Goal: Information Seeking & Learning: Learn about a topic

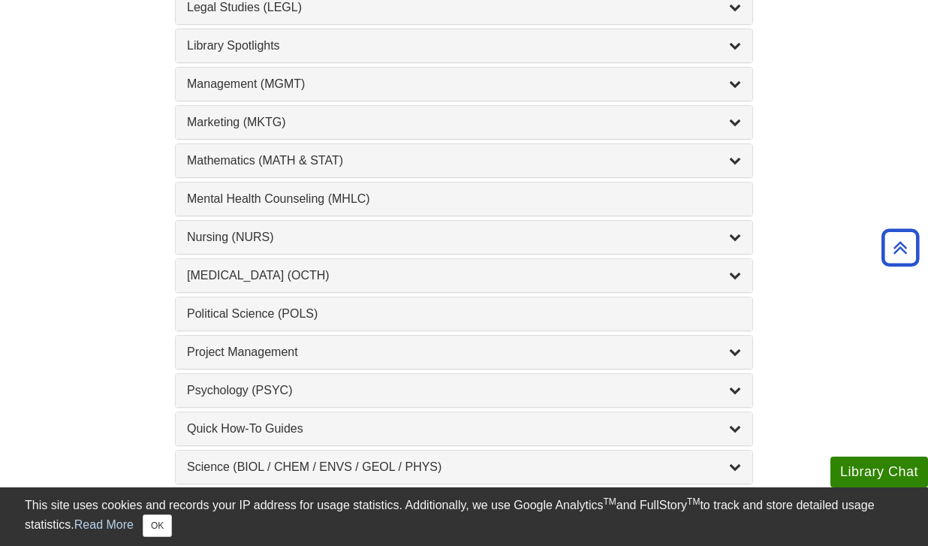
scroll to position [1336, 0]
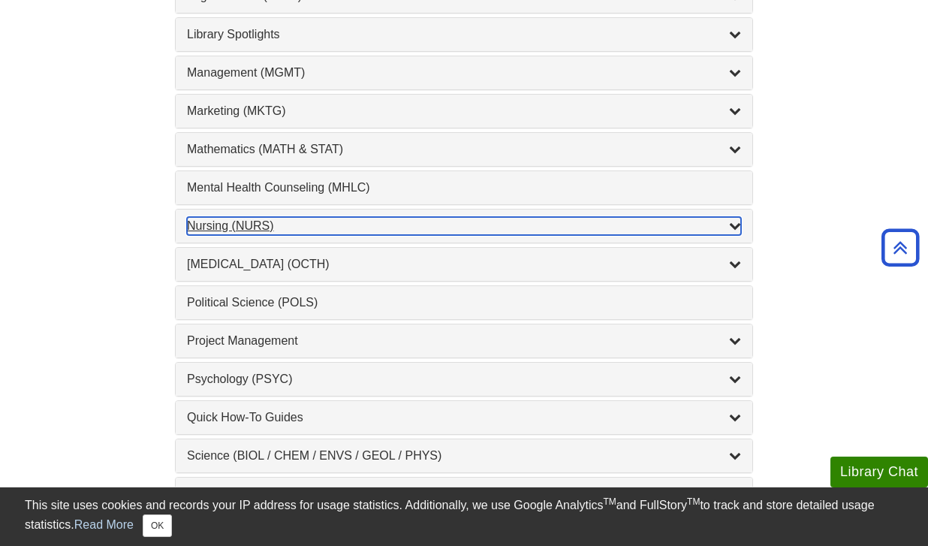
click at [735, 226] on icon "List of Subjects" at bounding box center [735, 225] width 12 height 12
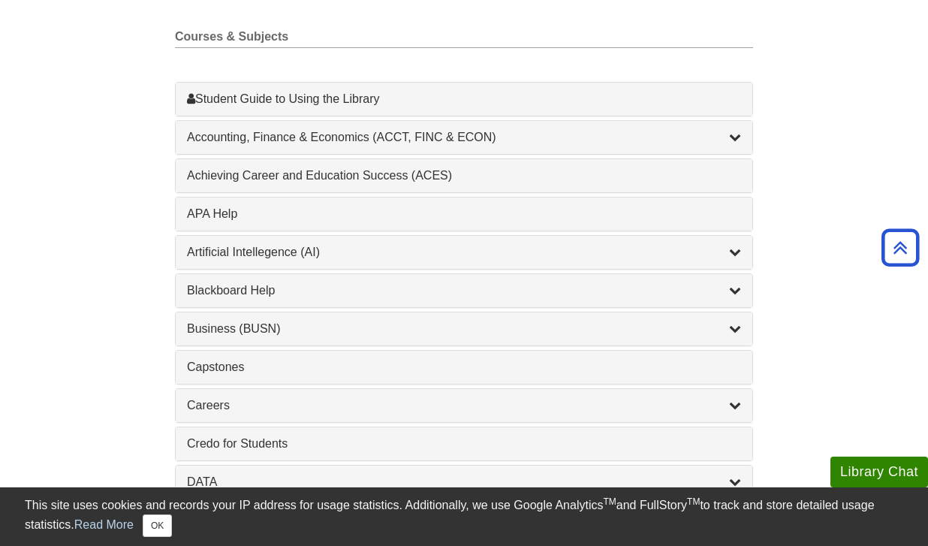
scroll to position [0, 0]
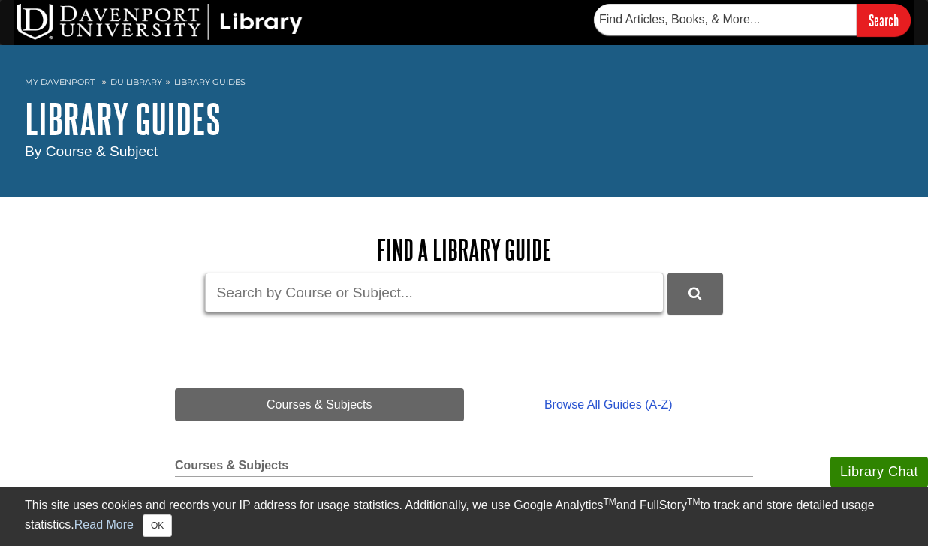
click at [396, 303] on input "Guide Search Terms" at bounding box center [434, 293] width 459 height 40
type input "[MEDICAL_DATA]"
click at [667, 273] on button "DU Library Guides Search" at bounding box center [695, 293] width 56 height 41
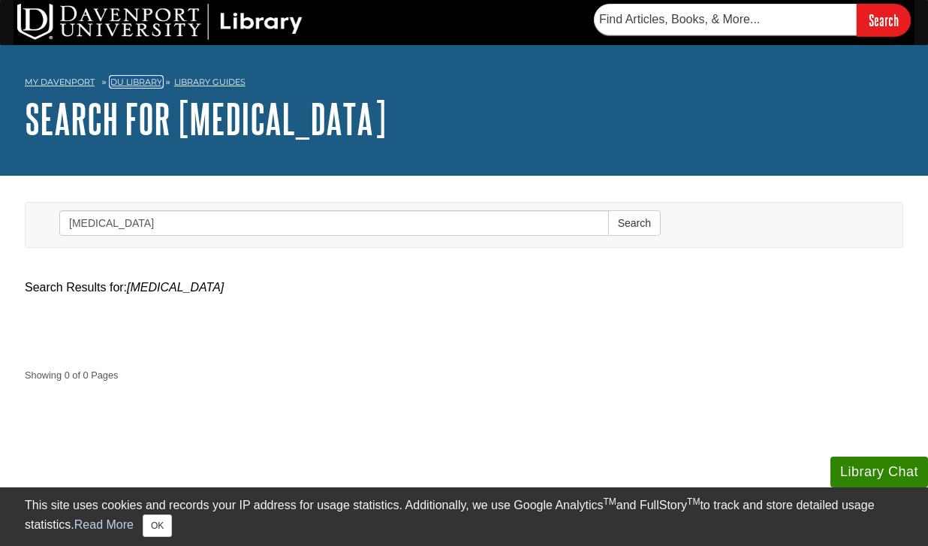
click at [134, 86] on link "DU Library" at bounding box center [136, 82] width 52 height 11
